Goal: Task Accomplishment & Management: Complete application form

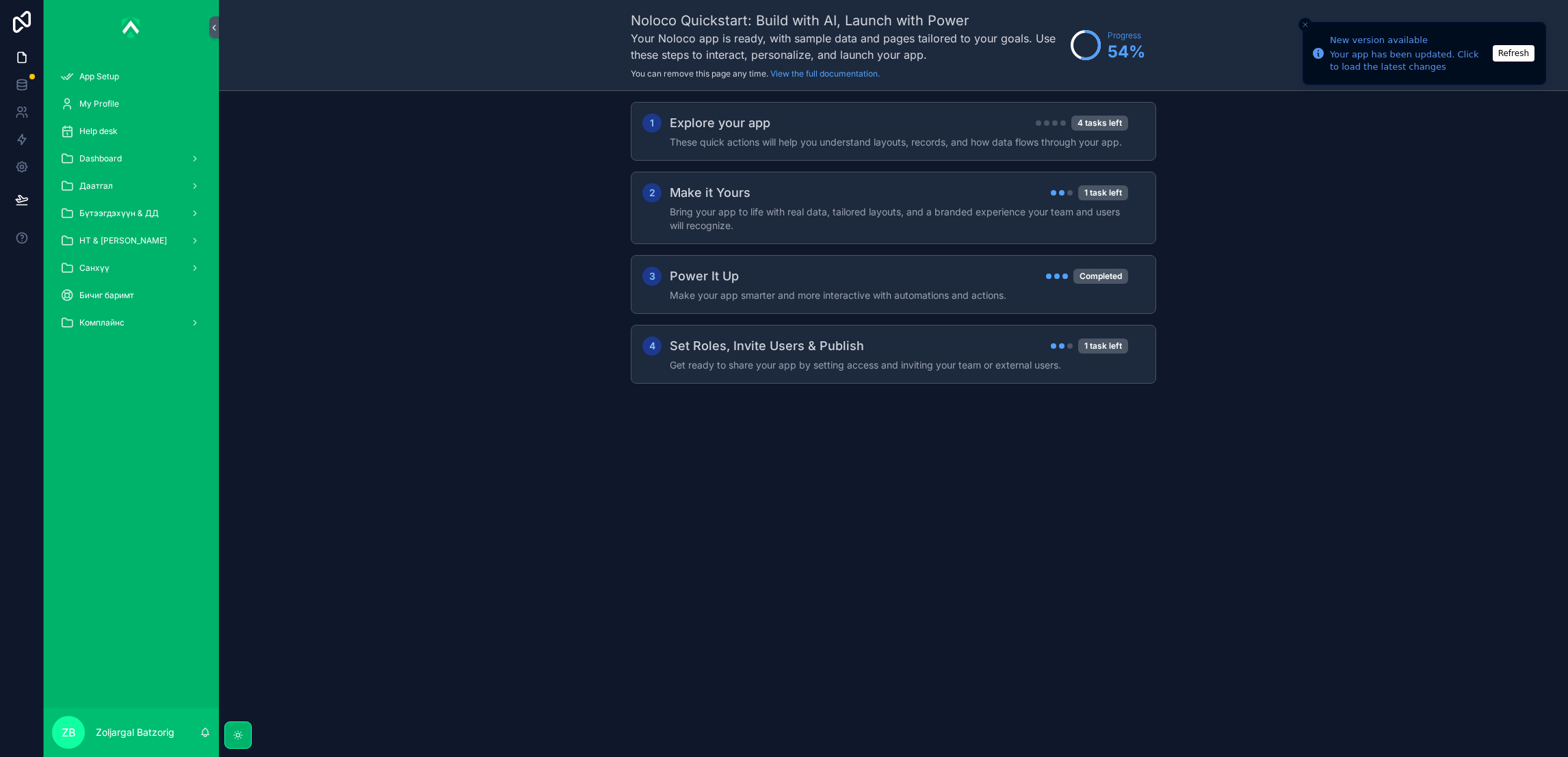
click at [129, 235] on span "НТ & [PERSON_NAME]" at bounding box center [123, 240] width 87 height 11
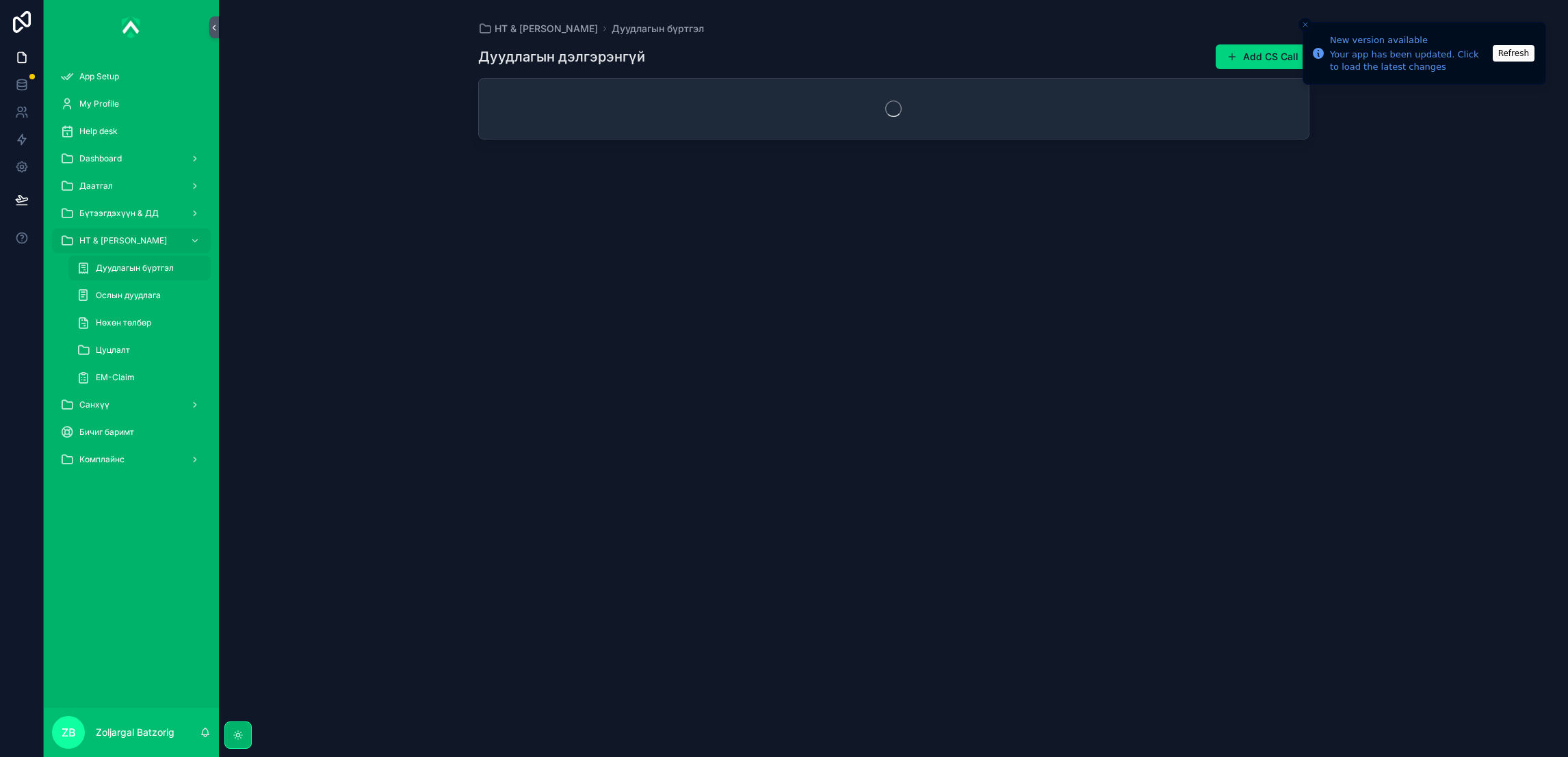
click at [145, 264] on span "Дуудлагын бүртгэл" at bounding box center [135, 268] width 78 height 11
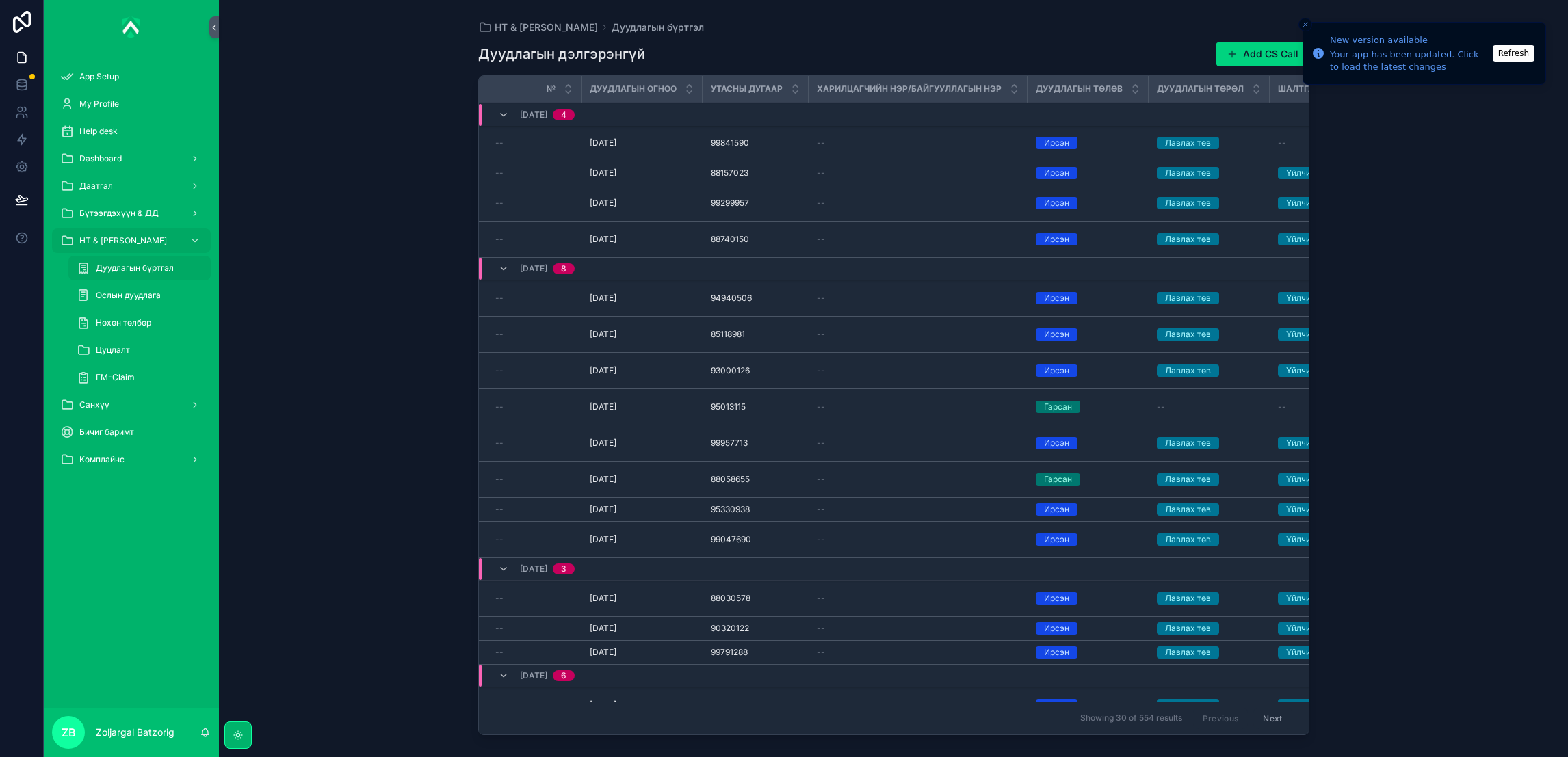
click at [1247, 54] on button "Add CS Call" at bounding box center [1263, 54] width 94 height 25
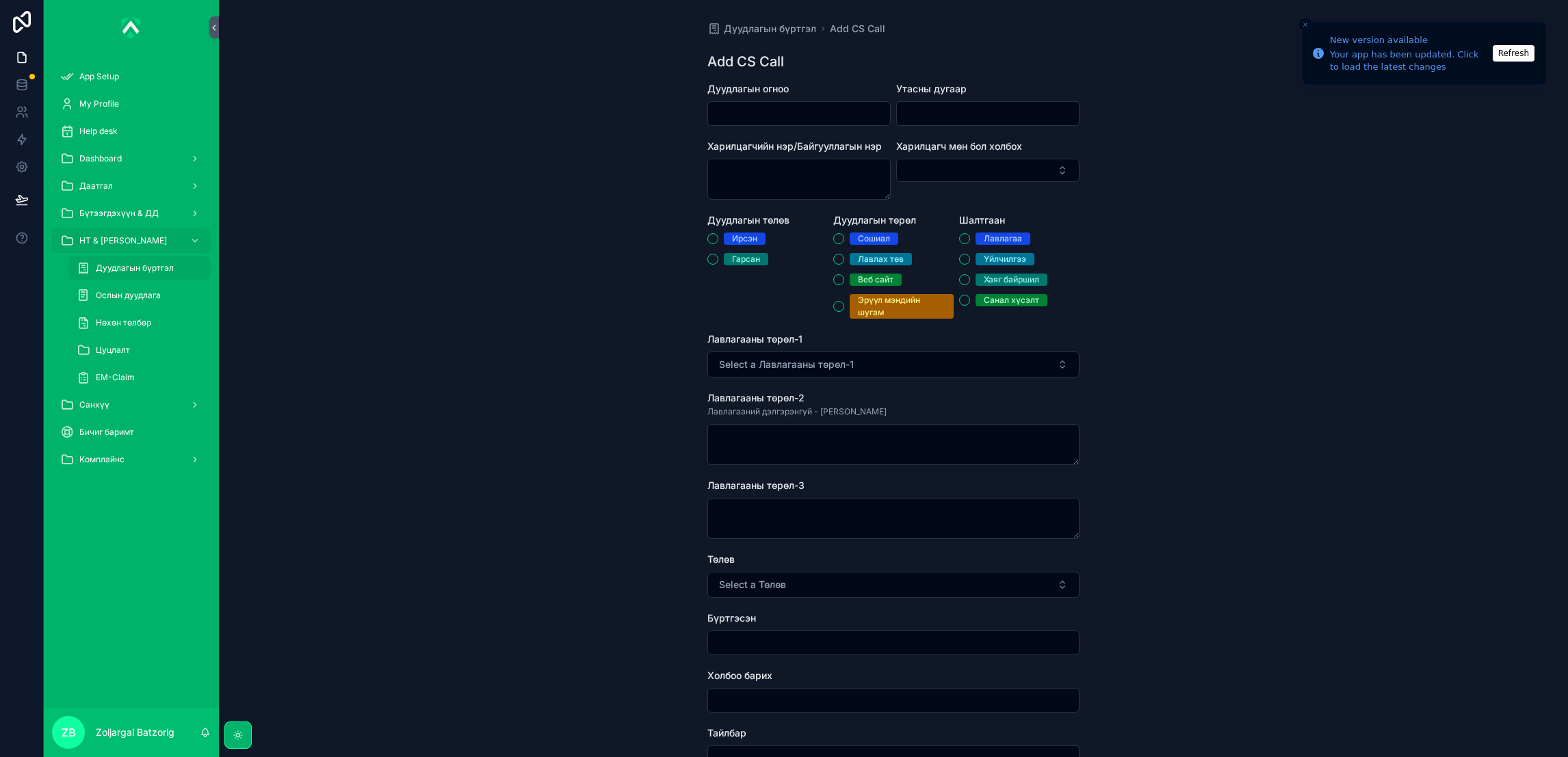
click at [812, 123] on input "scrollable content" at bounding box center [800, 113] width 182 height 19
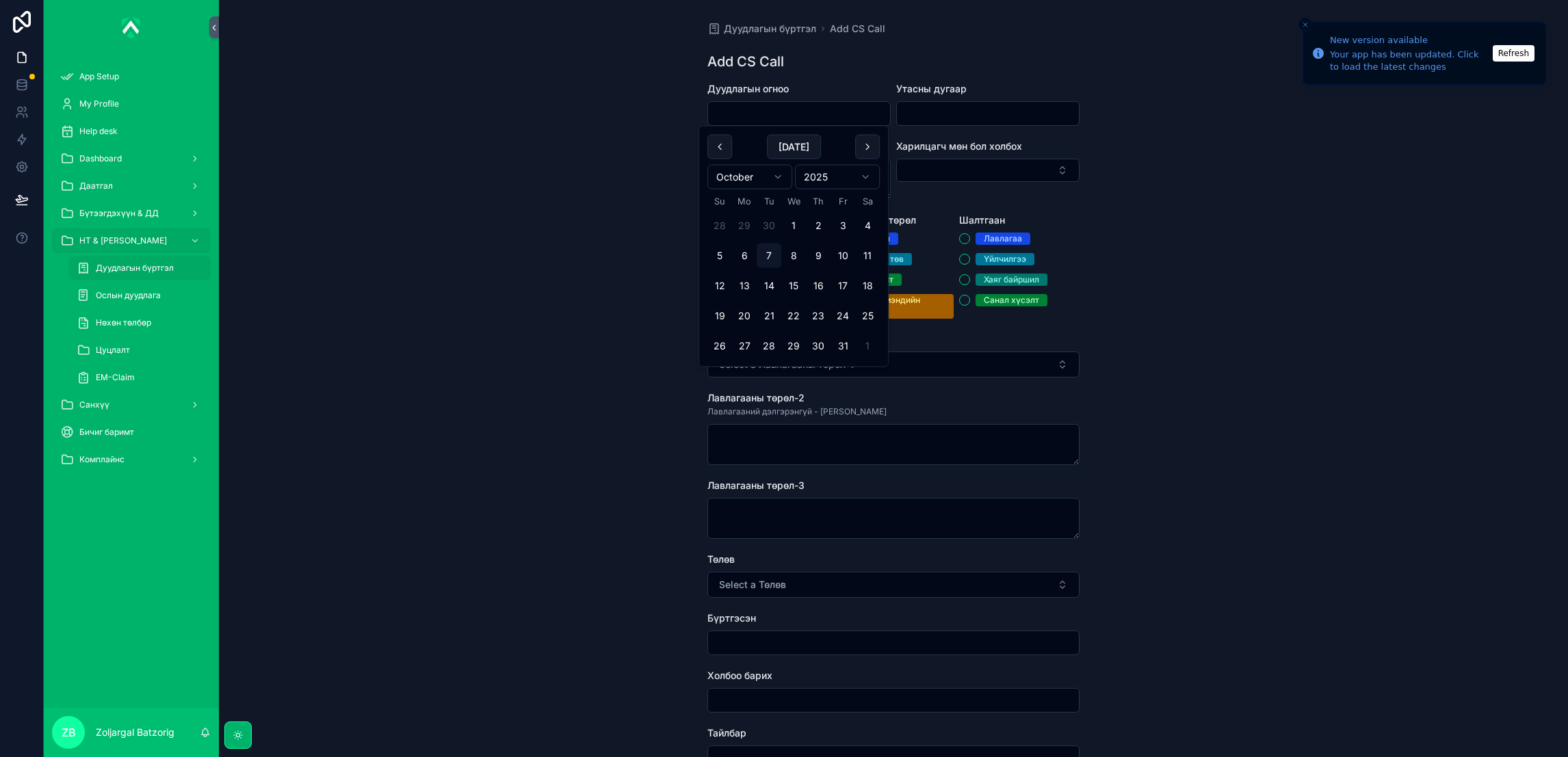
click at [762, 256] on button "7" at bounding box center [769, 256] width 25 height 25
type input "*********"
click at [959, 127] on form "Дуудлагын огноо ********* Утасны дугаар Харилцагчийн нэр/Байгууллагын нэр Харил…" at bounding box center [894, 568] width 373 height 971
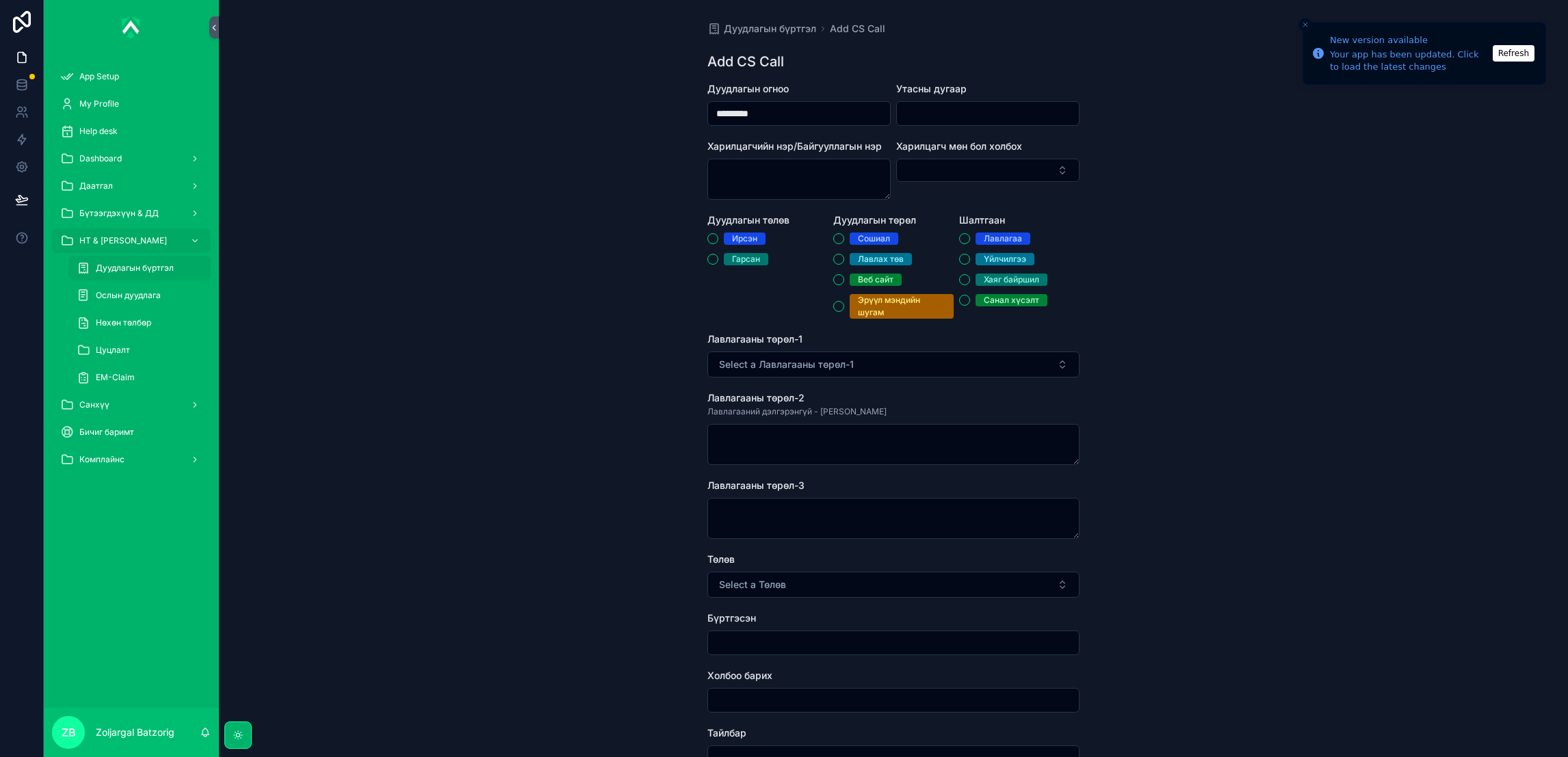
drag, startPoint x: 978, startPoint y: 122, endPoint x: 997, endPoint y: 123, distance: 19.0
click at [980, 122] on input "scrollable content" at bounding box center [988, 113] width 182 height 19
paste input "********"
type input "********"
click at [732, 235] on div "Ирсэн" at bounding box center [745, 239] width 26 height 12
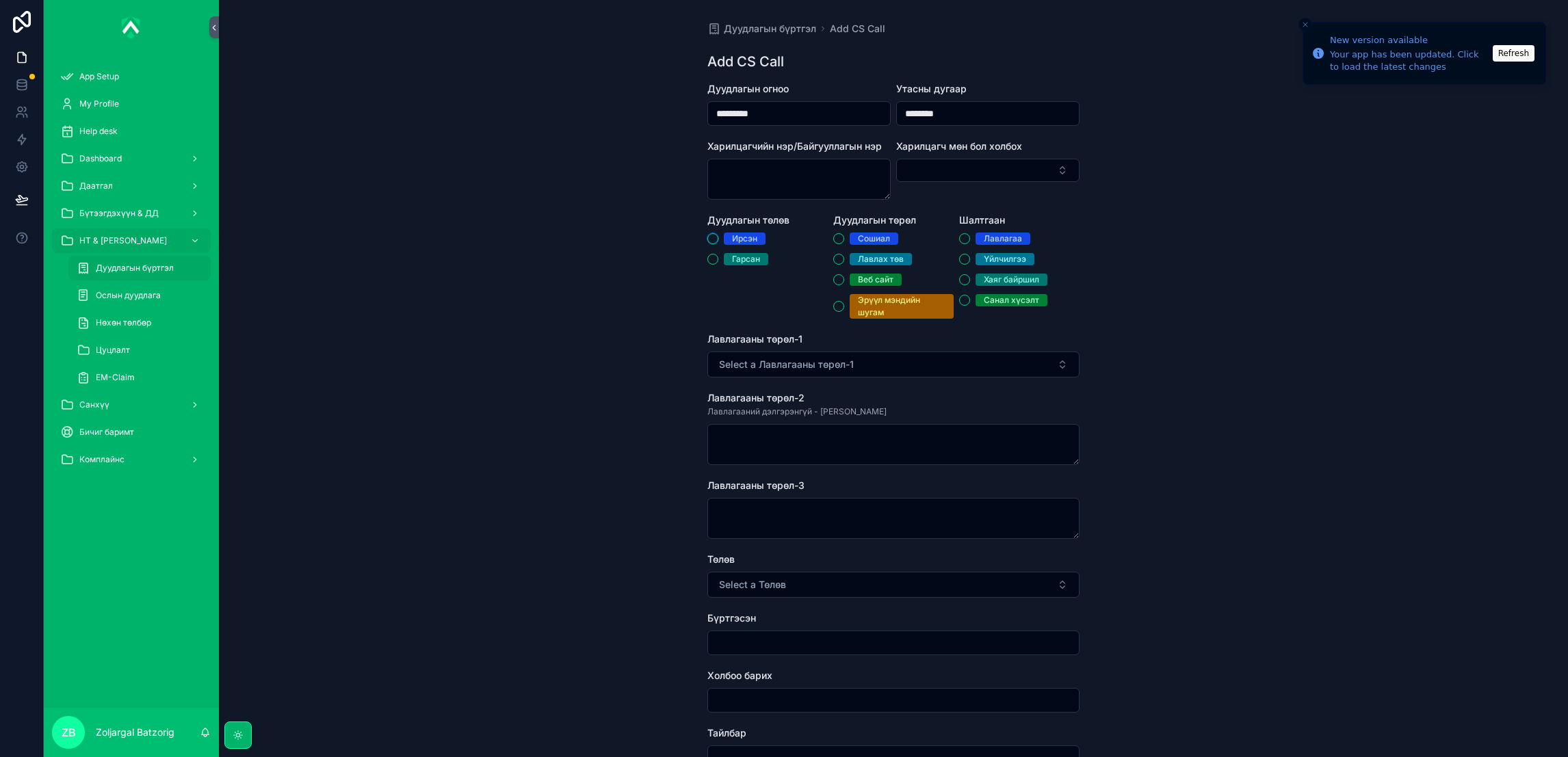
click at [719, 235] on button "Ирсэн" at bounding box center [713, 238] width 11 height 11
drag, startPoint x: 882, startPoint y: 259, endPoint x: 974, endPoint y: 262, distance: 92.0
click at [883, 259] on div "Лавлах төв" at bounding box center [881, 259] width 46 height 12
click at [991, 262] on div "Үйлчилгээ" at bounding box center [1005, 259] width 43 height 12
click at [970, 262] on button "Үйлчилгээ" at bounding box center [964, 259] width 11 height 11
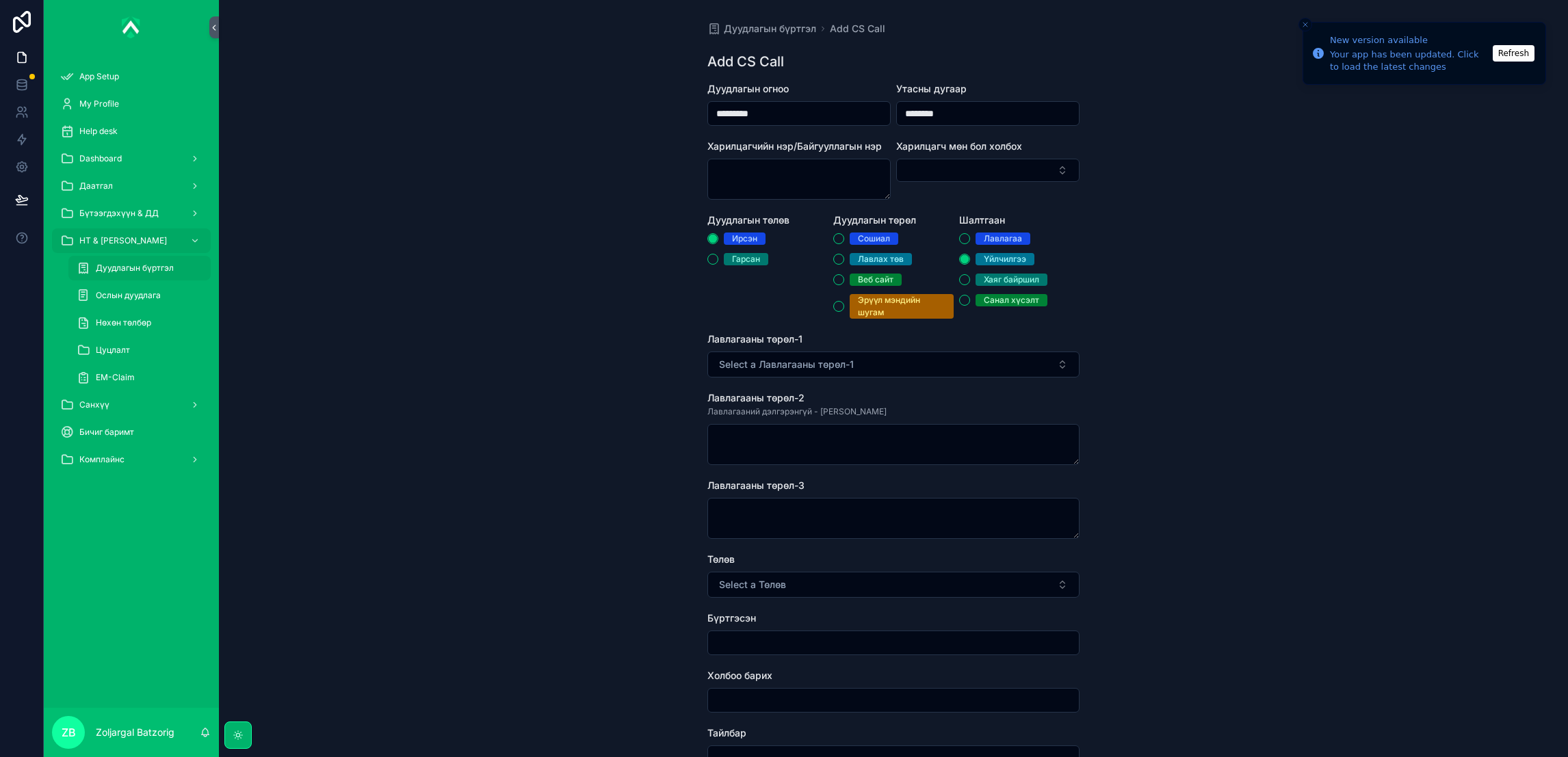
click at [931, 335] on div "Лавлагааны төрөл-1" at bounding box center [894, 340] width 373 height 14
click at [893, 256] on div "Лавлах төв" at bounding box center [881, 259] width 46 height 12
click at [844, 256] on button "Лавлах төв" at bounding box center [839, 259] width 11 height 11
click at [886, 373] on button "Select a Лавлагааны төрөл-1" at bounding box center [894, 365] width 373 height 26
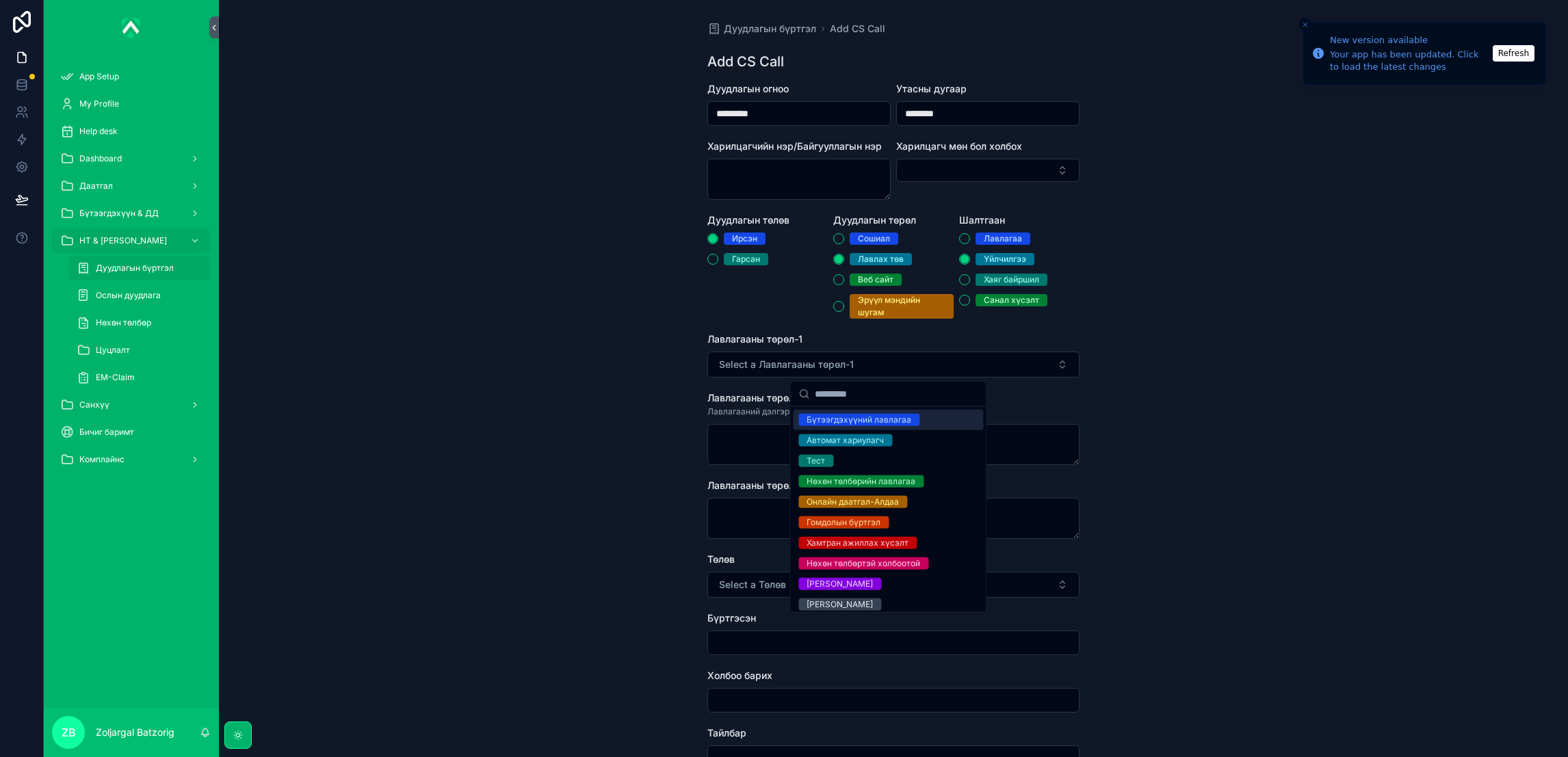
click at [840, 419] on div "Бүтээгдэхүүний лавлагаа" at bounding box center [859, 420] width 105 height 12
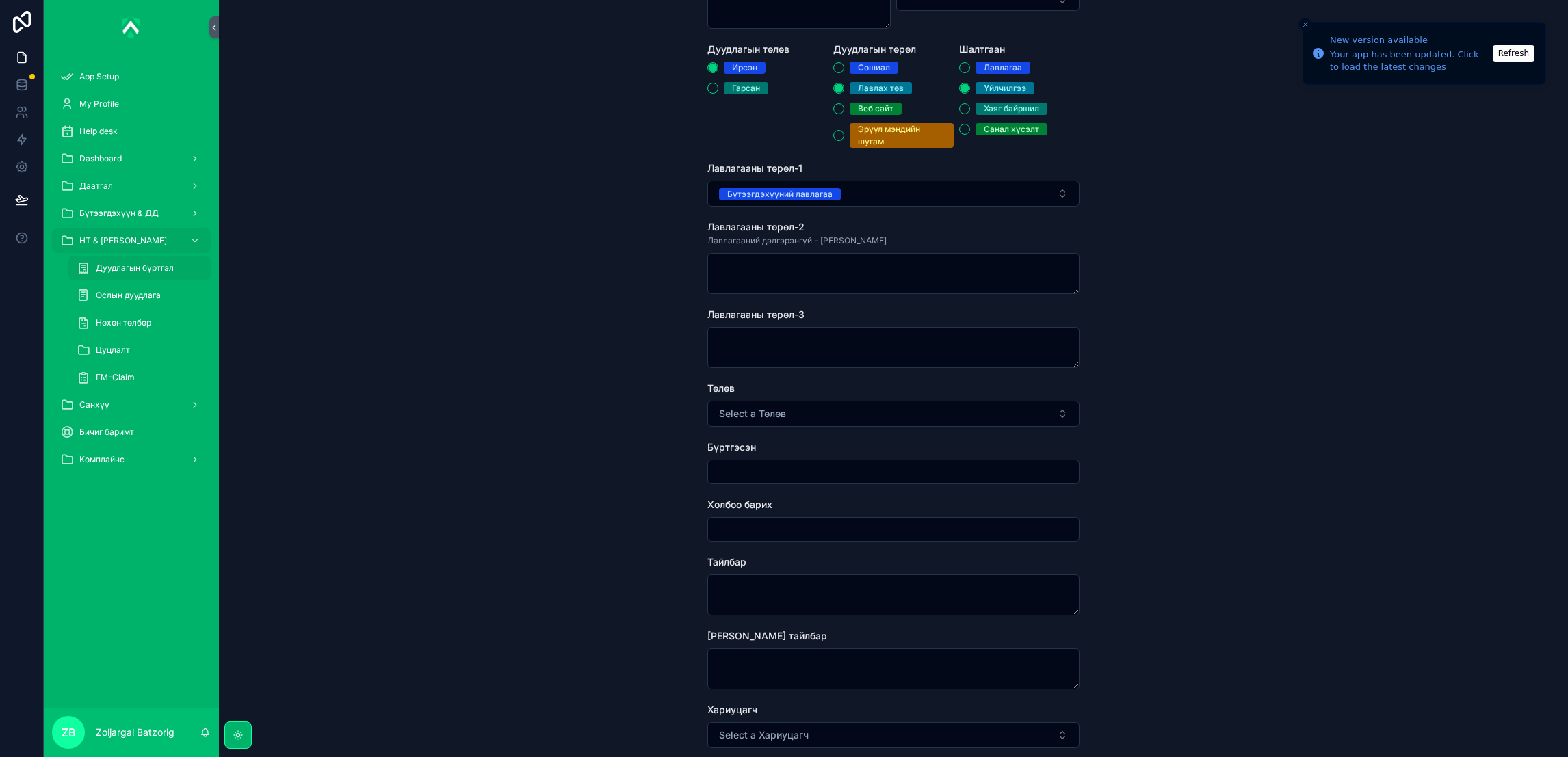
scroll to position [205, 0]
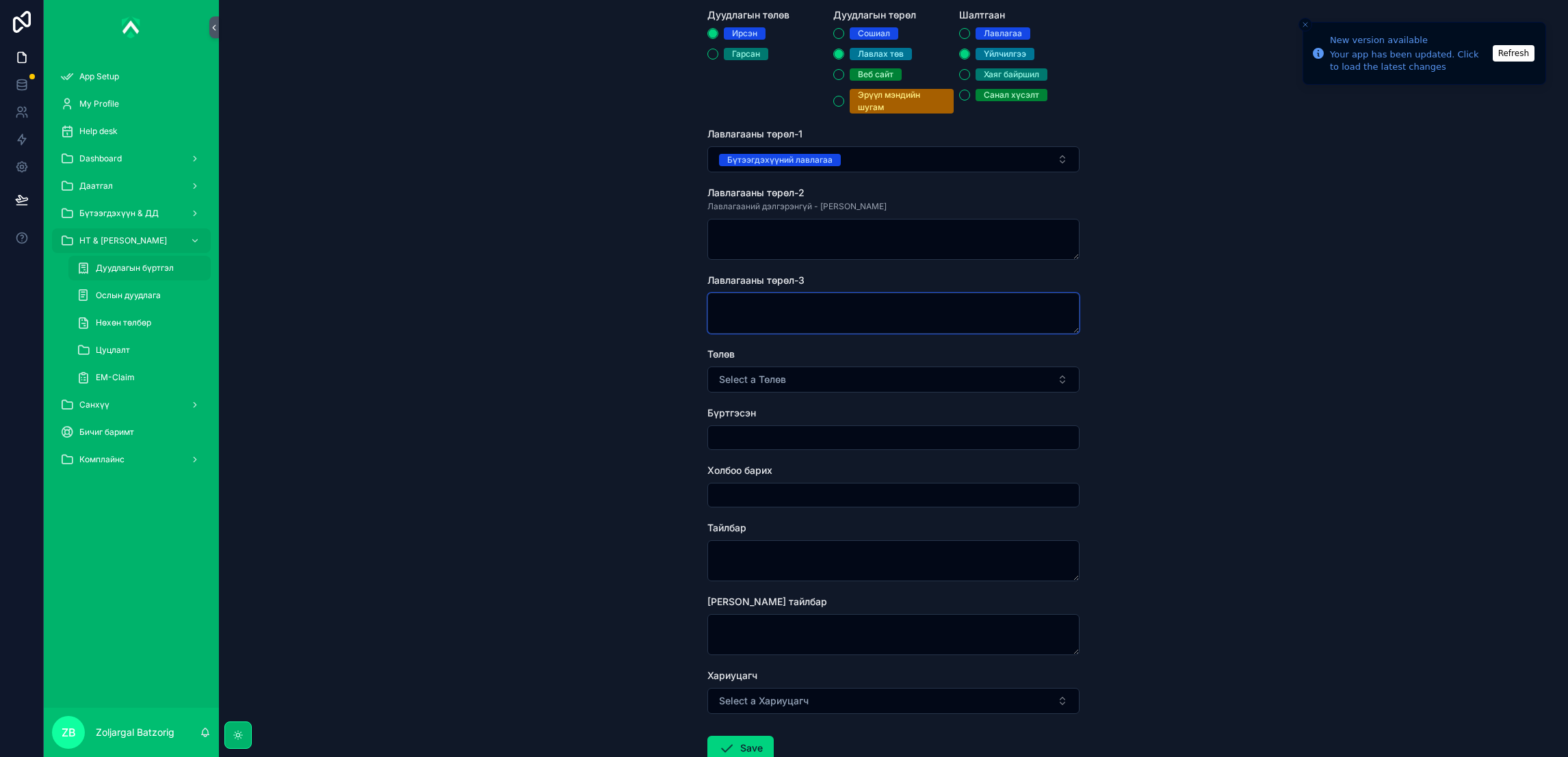
click at [823, 321] on textarea "scrollable content" at bounding box center [894, 312] width 373 height 41
click at [789, 383] on button "Select a Төлөв" at bounding box center [894, 379] width 373 height 26
click at [822, 439] on div "Хаасан" at bounding box center [821, 434] width 29 height 12
drag, startPoint x: 822, startPoint y: 439, endPoint x: 803, endPoint y: 440, distance: 19.0
click at [803, 440] on input "scrollable content" at bounding box center [894, 437] width 371 height 19
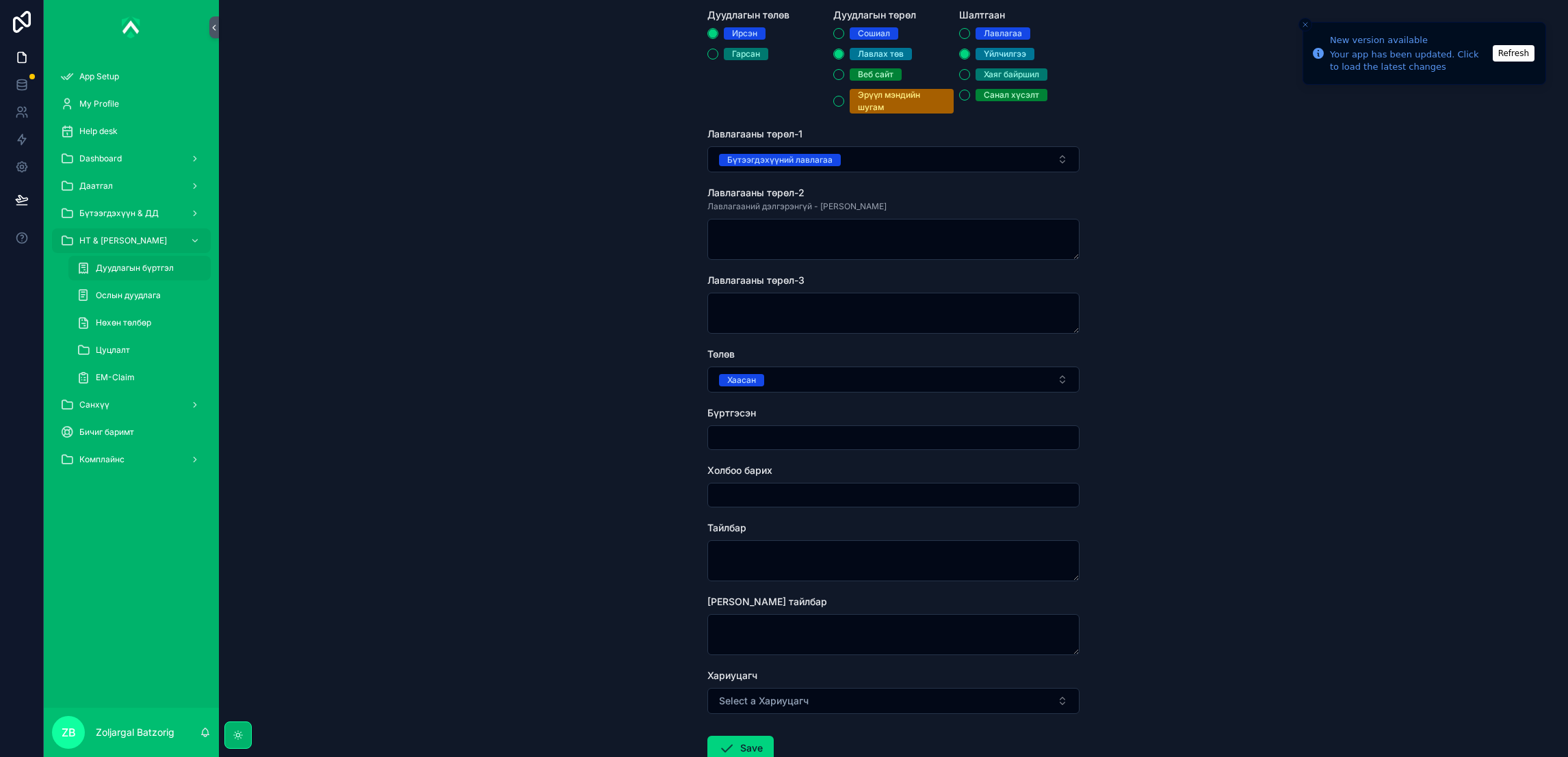
type input "**********"
click at [764, 545] on textarea "scrollable content" at bounding box center [894, 560] width 373 height 41
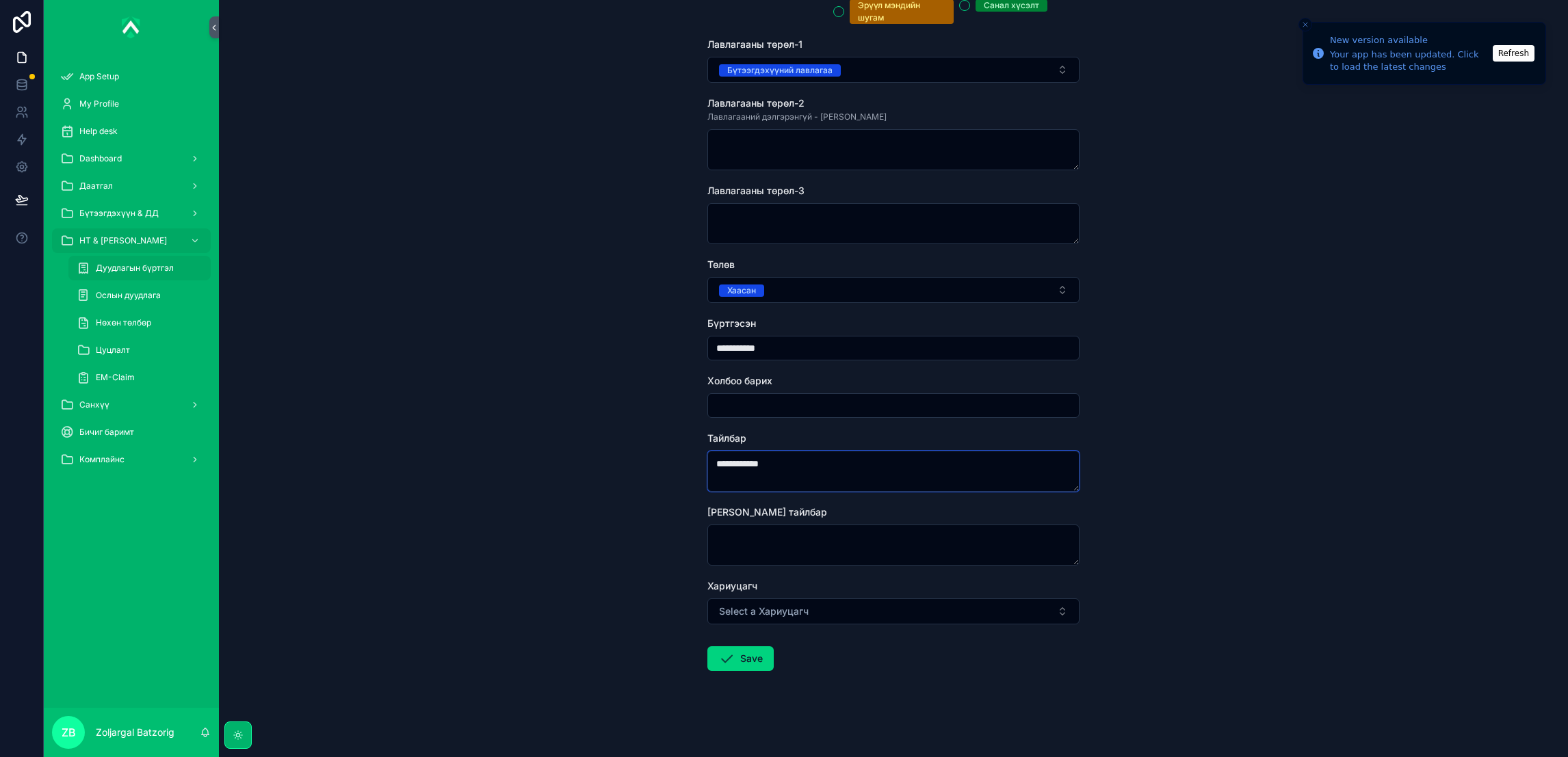
scroll to position [296, 0]
type textarea "**********"
click at [733, 657] on button "Save" at bounding box center [740, 657] width 66 height 25
